Goal: Information Seeking & Learning: Compare options

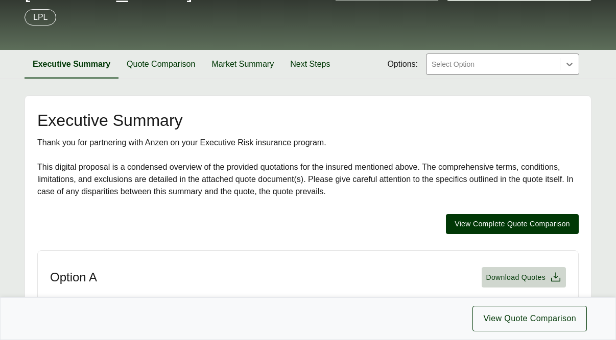
scroll to position [108, 0]
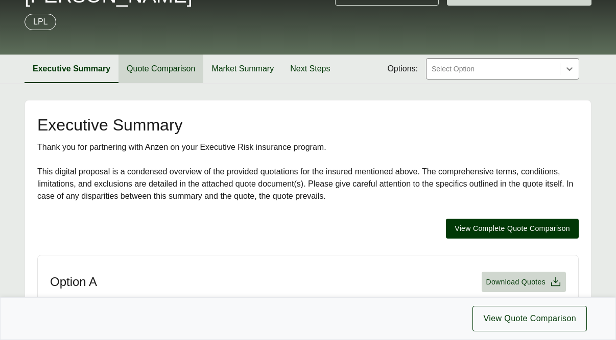
click at [161, 59] on button "Quote Comparison" at bounding box center [160, 69] width 85 height 29
